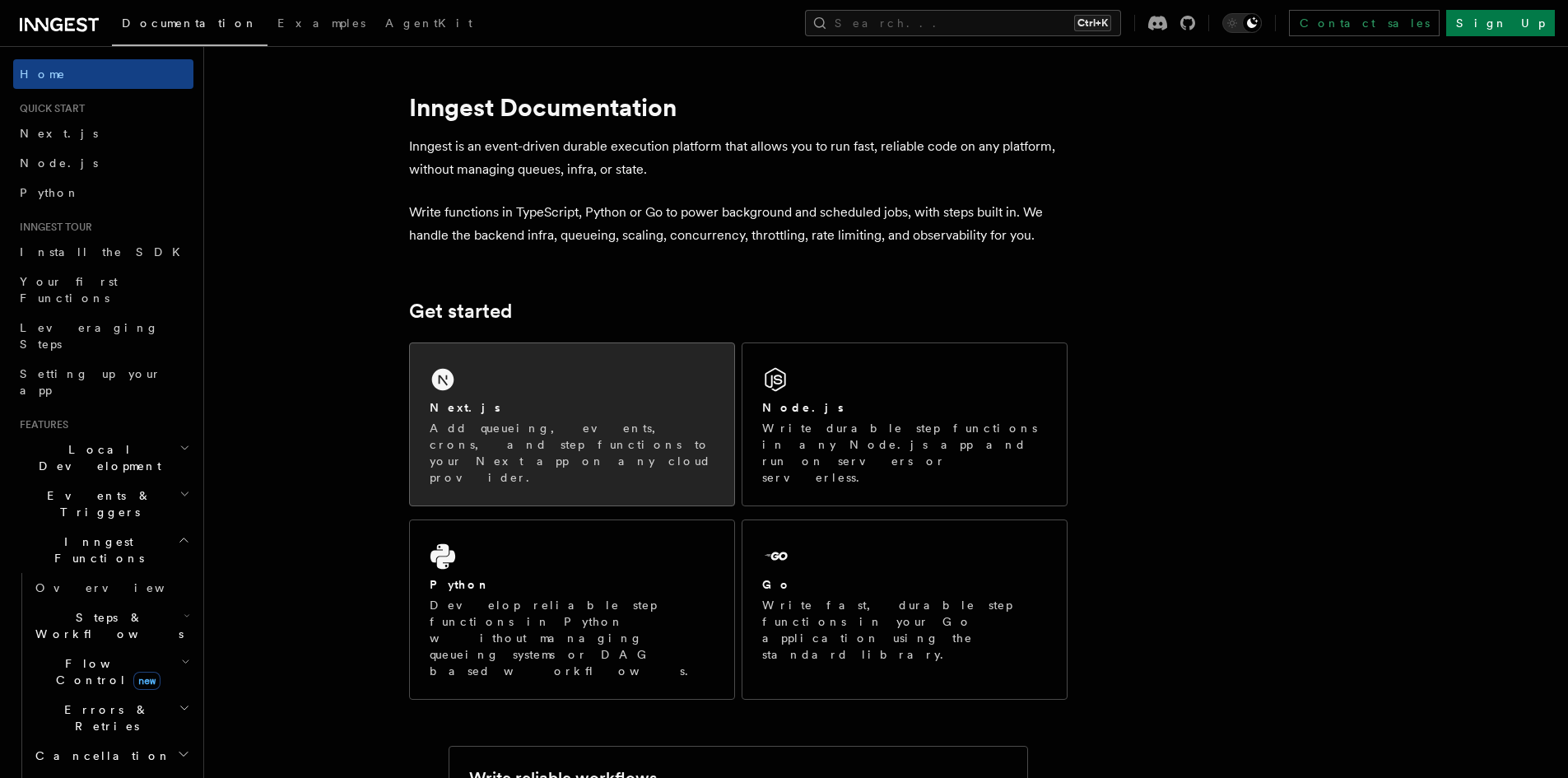
click at [624, 399] on div "Next.js" at bounding box center [572, 408] width 285 height 18
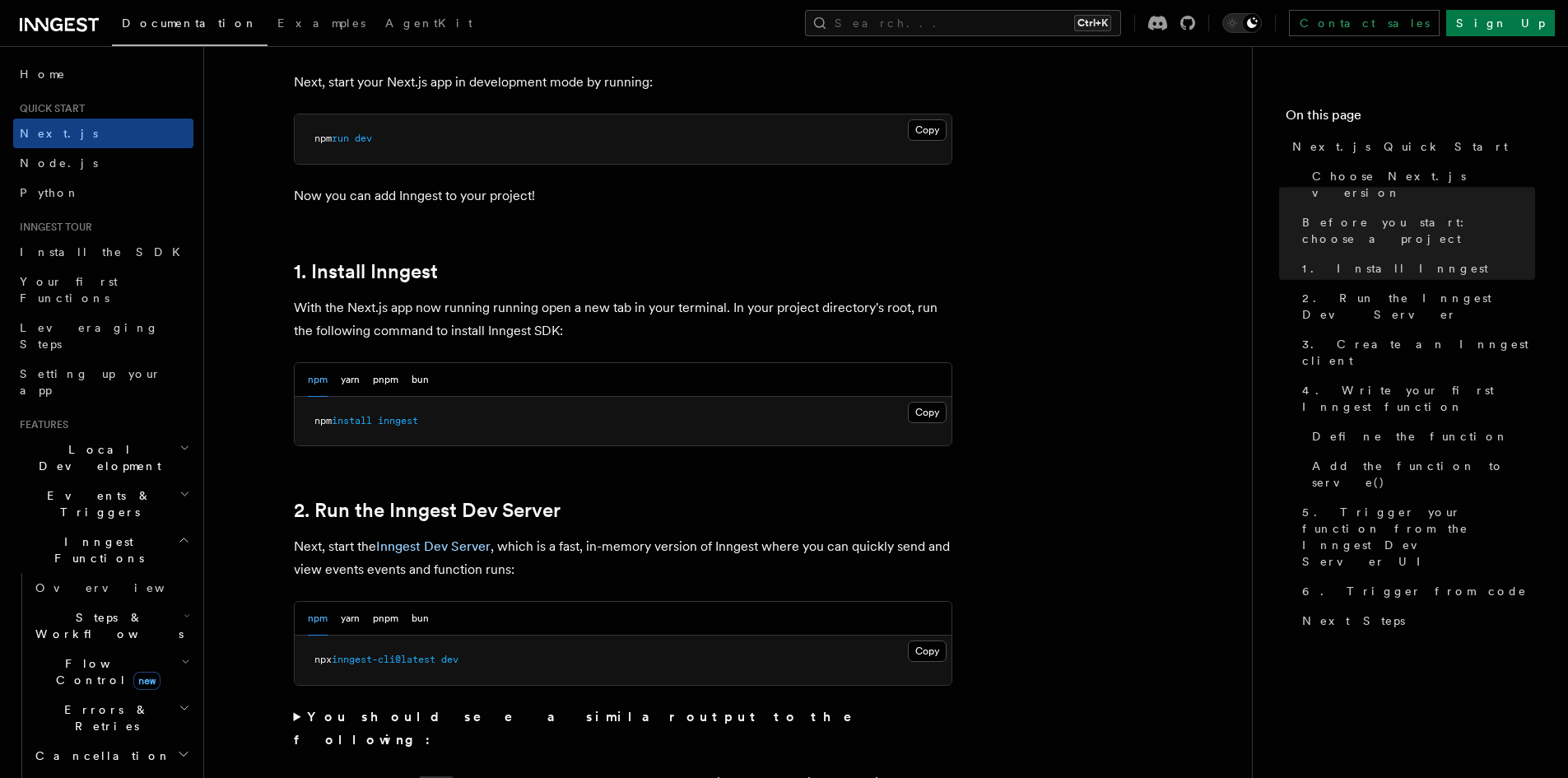
scroll to position [741, 0]
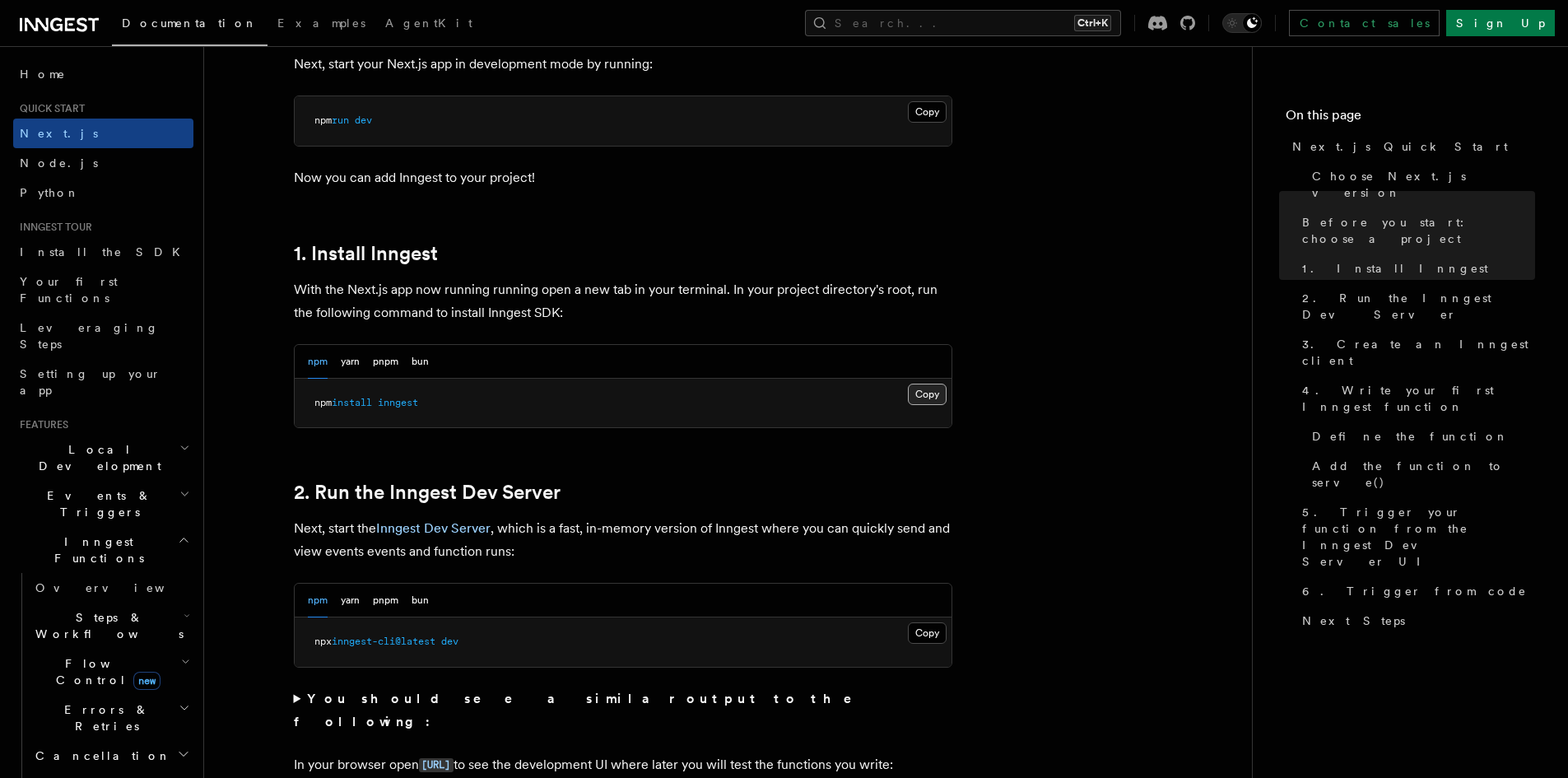
click at [925, 390] on button "Copy Copied" at bounding box center [926, 394] width 38 height 22
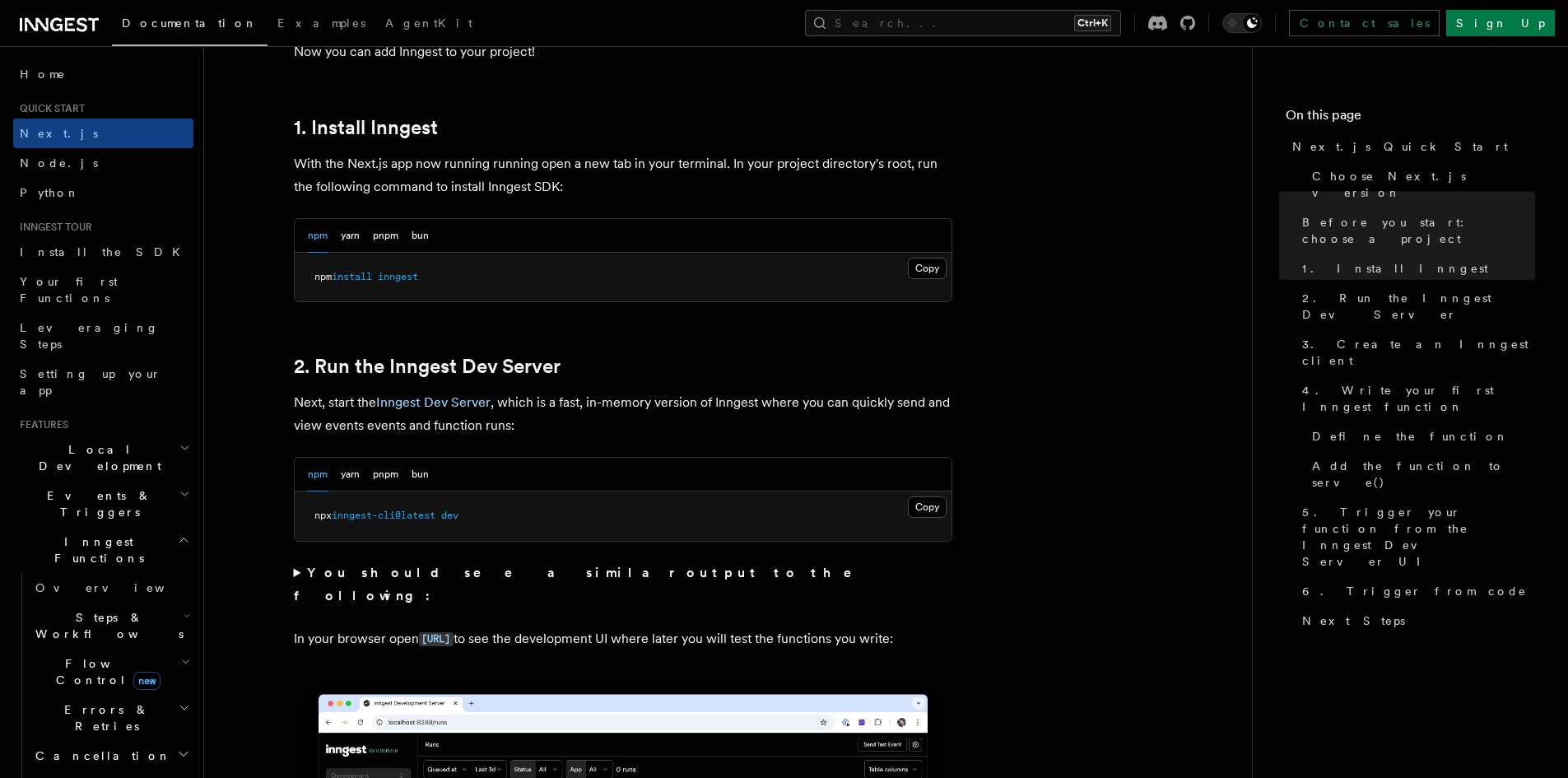
scroll to position [905, 0]
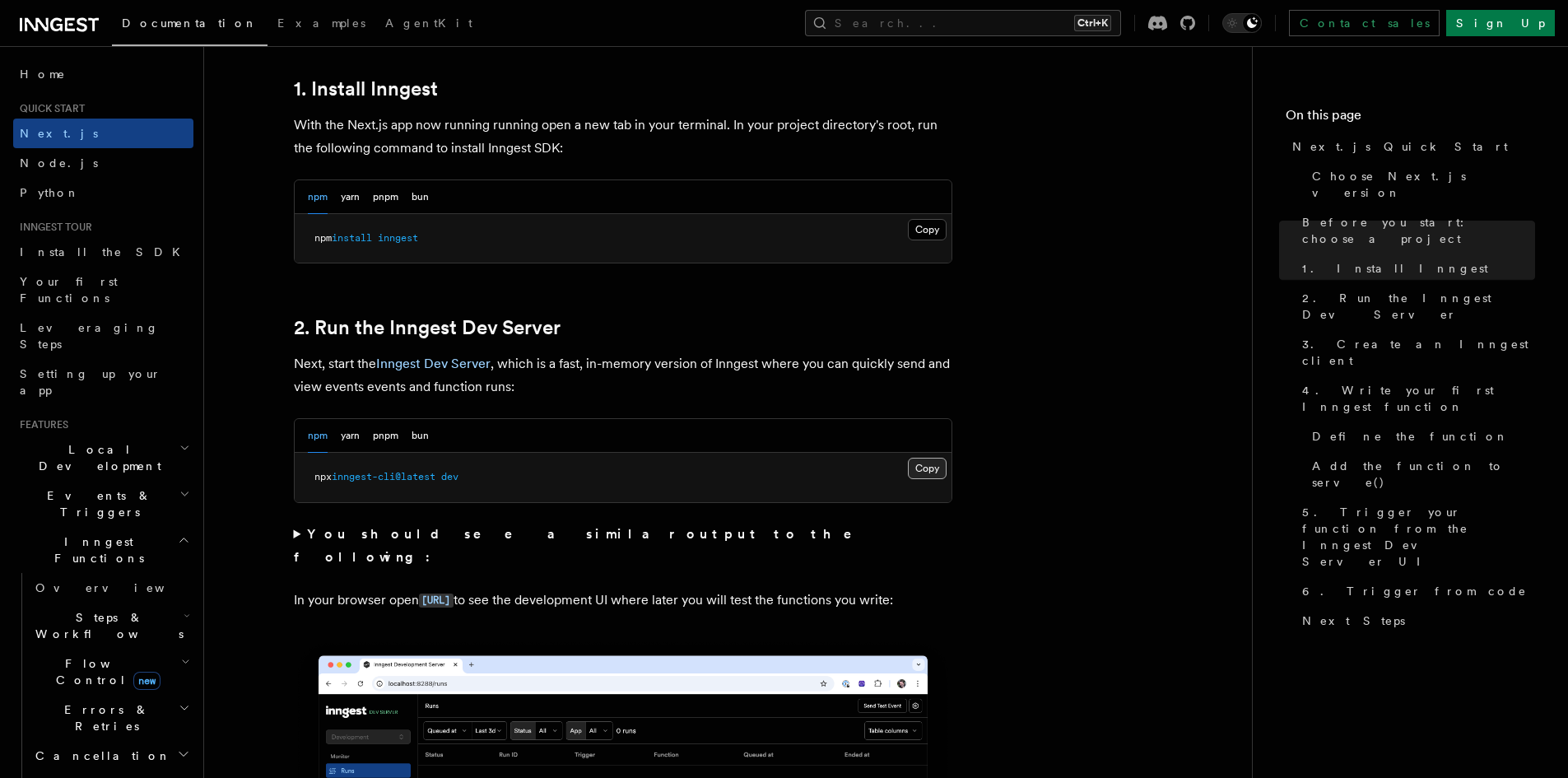
click at [933, 463] on button "Copy Copied" at bounding box center [926, 468] width 38 height 22
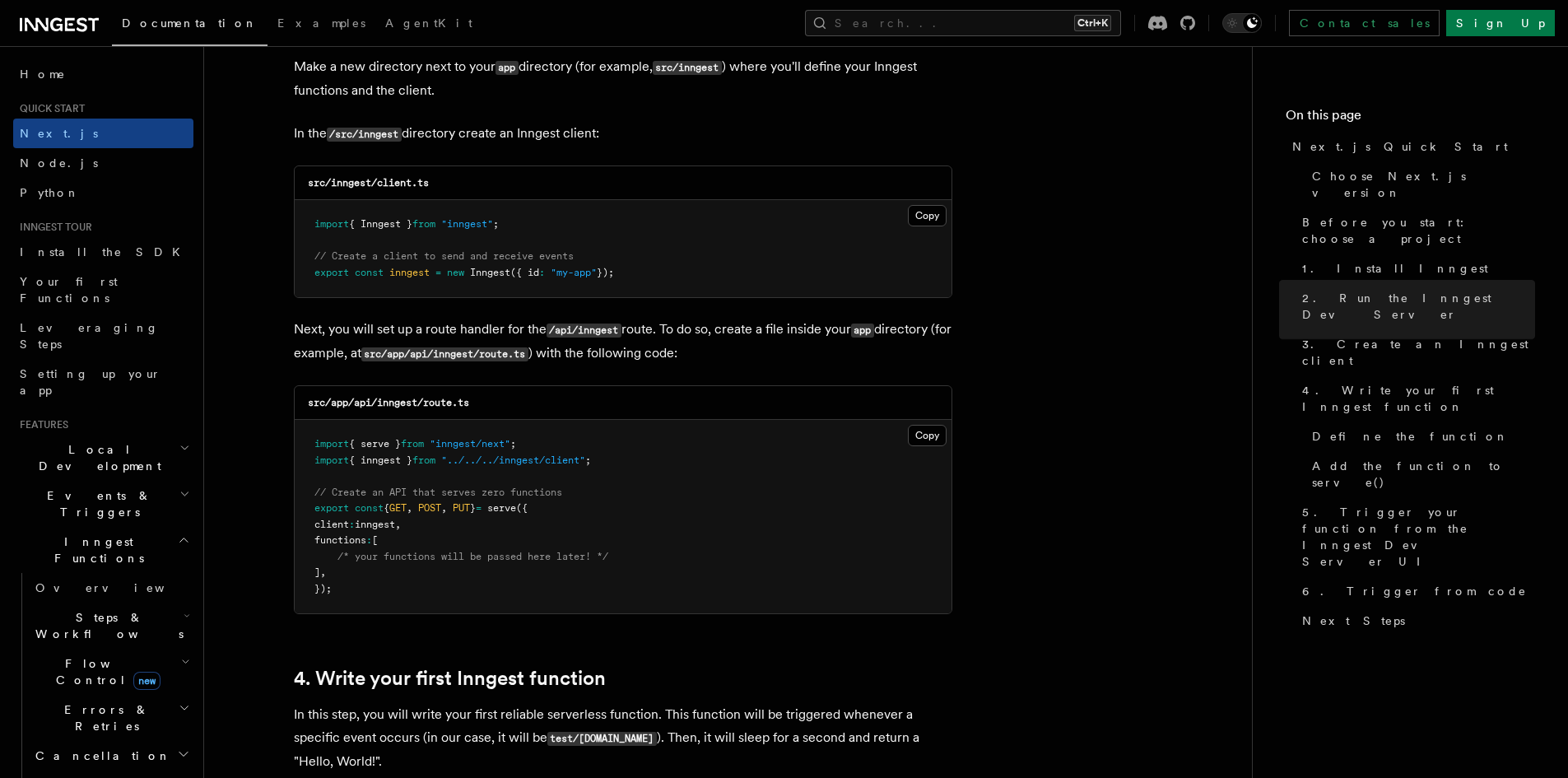
scroll to position [1975, 0]
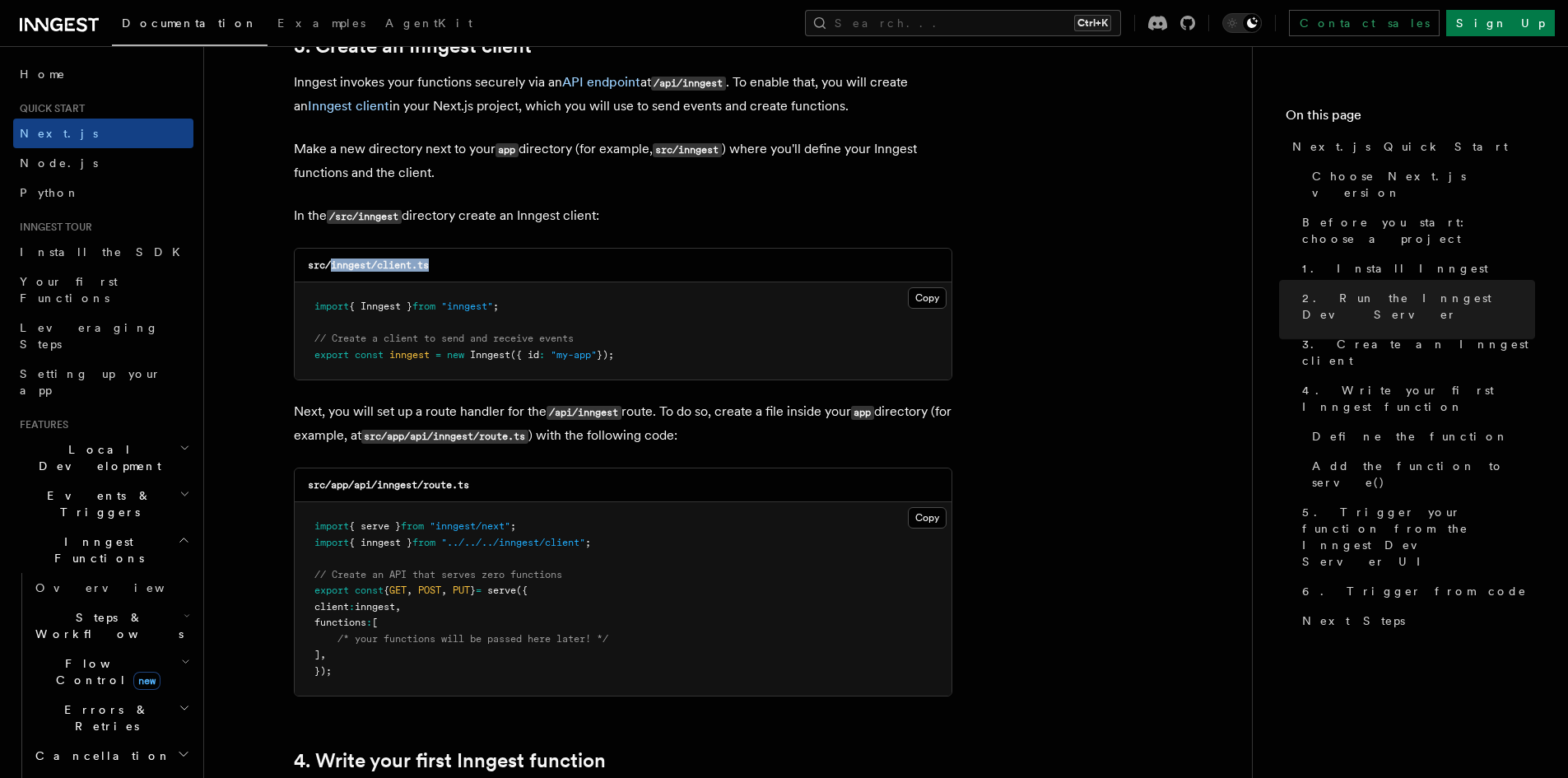
drag, startPoint x: 448, startPoint y: 266, endPoint x: 330, endPoint y: 266, distance: 118.0
click at [330, 266] on div "src/inngest/client.ts" at bounding box center [623, 265] width 657 height 34
copy code "inngest/client.ts"
click at [927, 291] on button "Copy Copied" at bounding box center [926, 298] width 38 height 22
drag, startPoint x: 487, startPoint y: 492, endPoint x: 377, endPoint y: 489, distance: 110.0
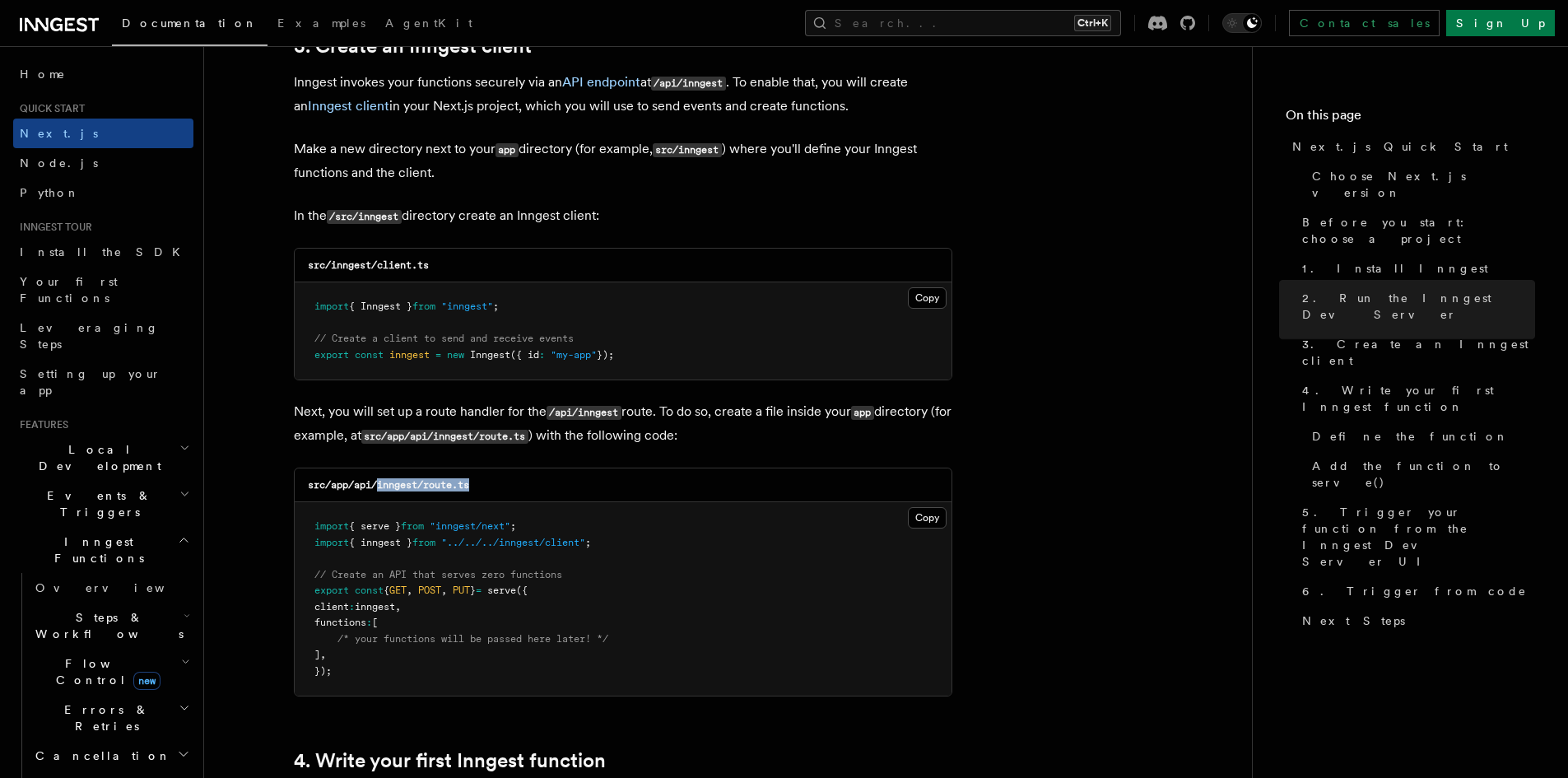
click at [377, 489] on div "src/app/api/inngest/route.ts" at bounding box center [623, 485] width 657 height 34
copy code "inngest/route.ts"
click at [924, 517] on button "Copy Copied" at bounding box center [926, 518] width 38 height 22
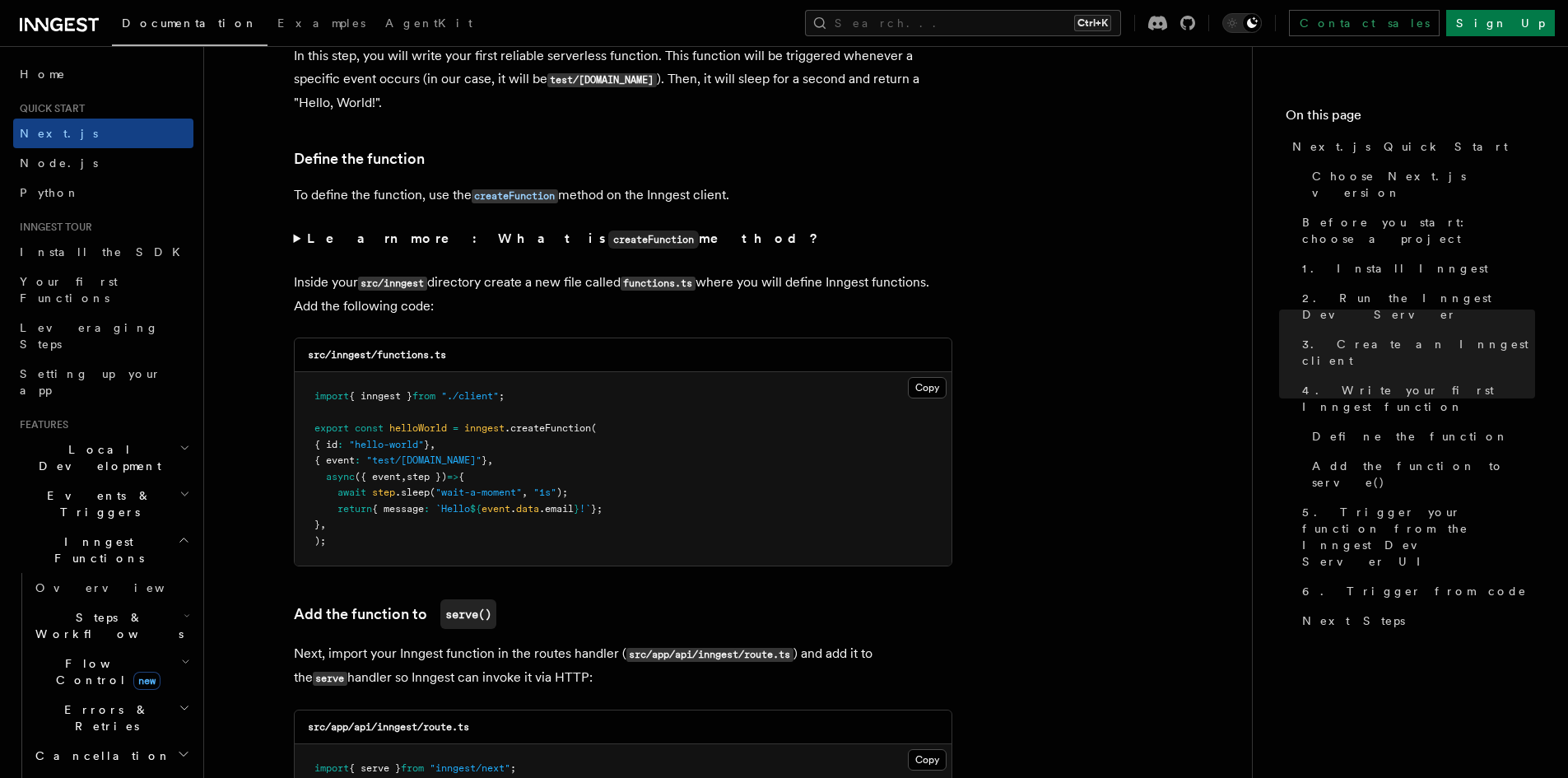
scroll to position [2797, 0]
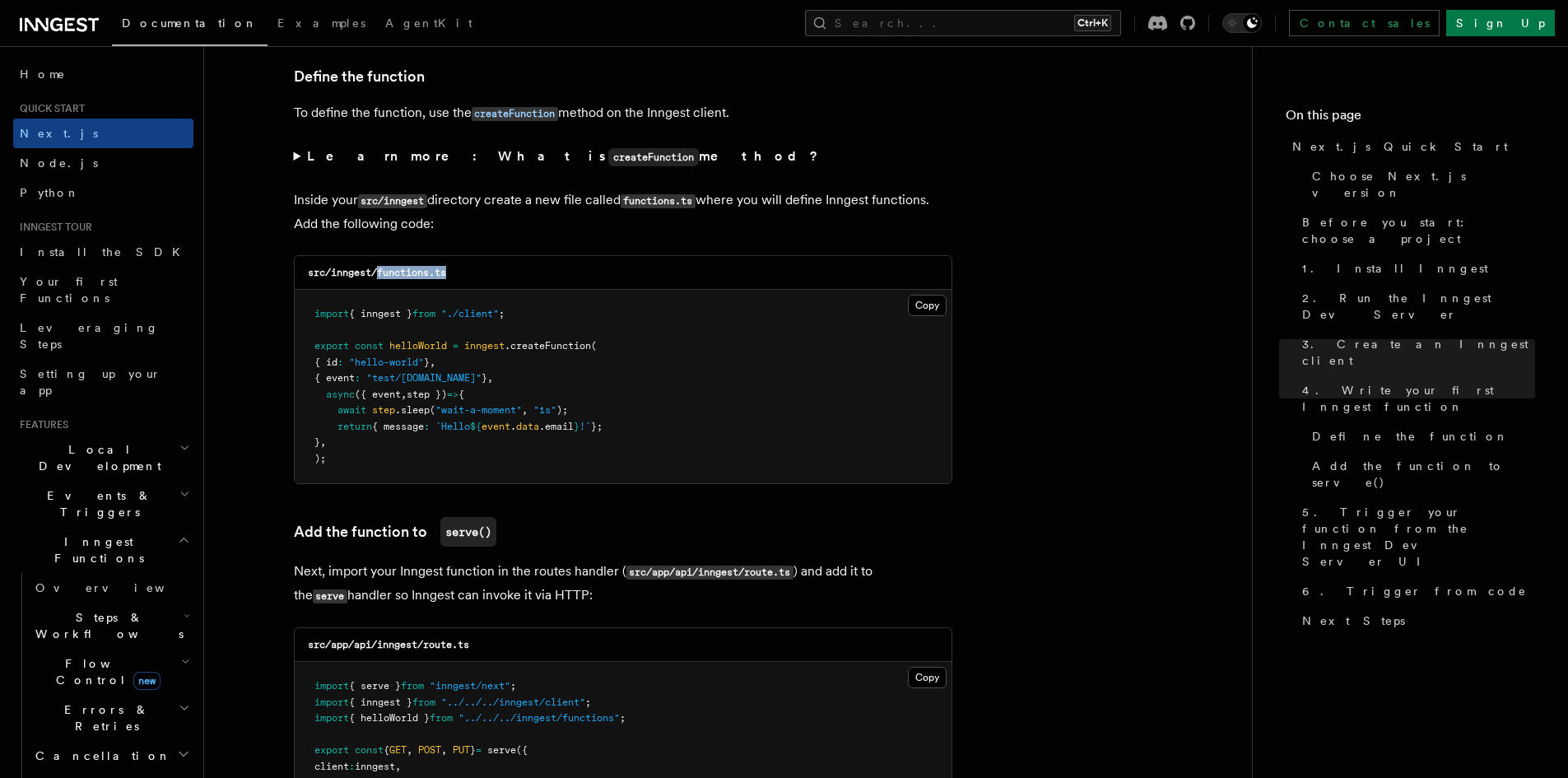
drag, startPoint x: 380, startPoint y: 276, endPoint x: 490, endPoint y: 276, distance: 110.0
click at [490, 276] on div "src/inngest/functions.ts" at bounding box center [623, 273] width 657 height 34
copy code "functions.ts"
click at [928, 303] on button "Copy Copied" at bounding box center [926, 306] width 38 height 22
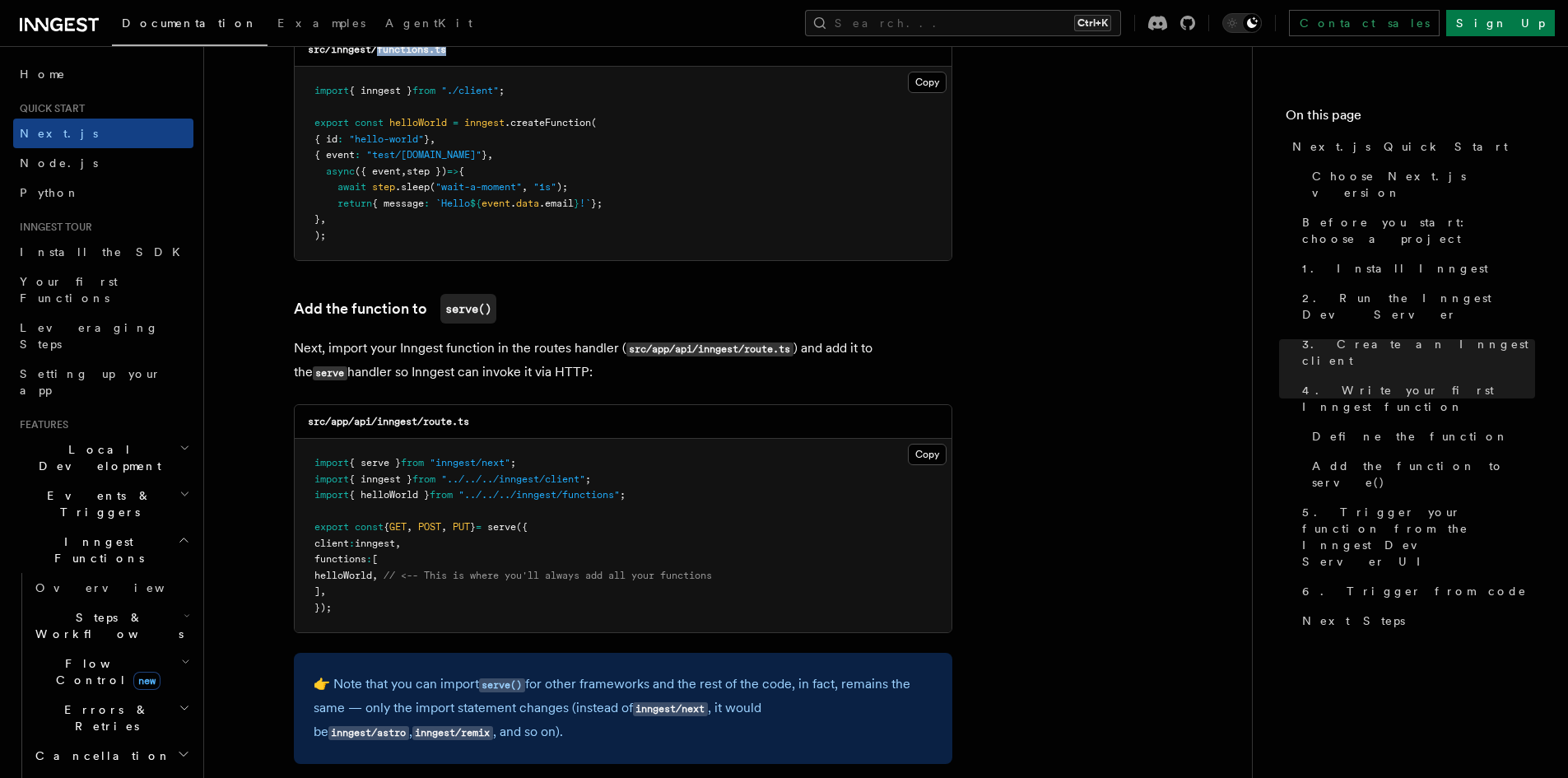
scroll to position [3045, 0]
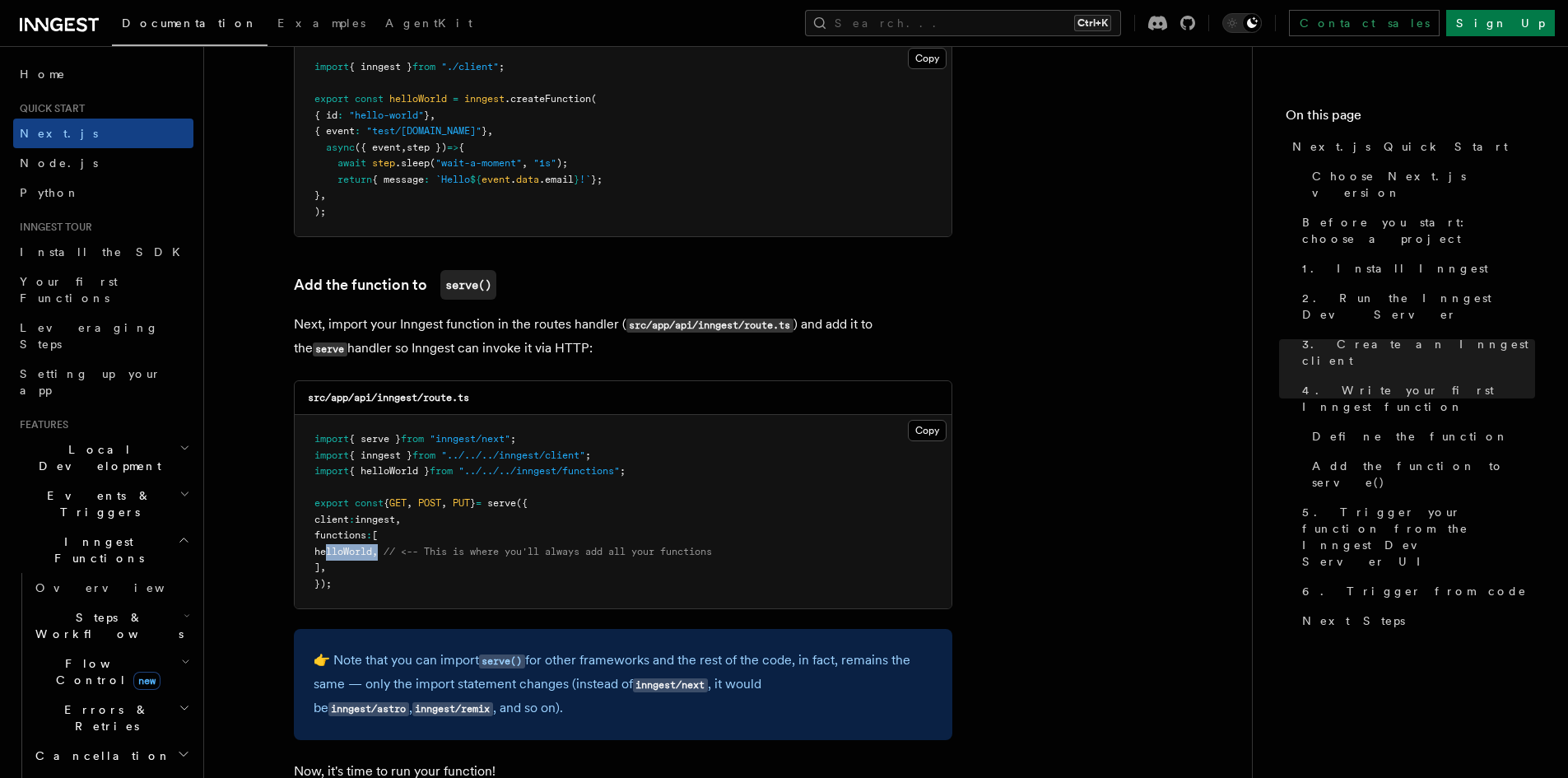
drag, startPoint x: 327, startPoint y: 546, endPoint x: 403, endPoint y: 547, distance: 76.0
click at [403, 547] on span "helloWorld , // <-- This is where you'll always add all your functions" at bounding box center [513, 551] width 397 height 12
copy span "helloWorld ,"
